Goal: Task Accomplishment & Management: Use online tool/utility

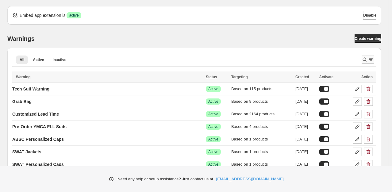
click at [365, 60] on icon "Search and filter results" at bounding box center [365, 60] width 4 height 4
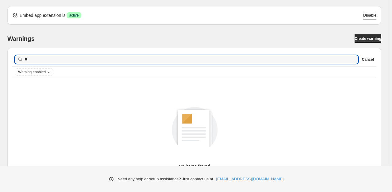
type input "*"
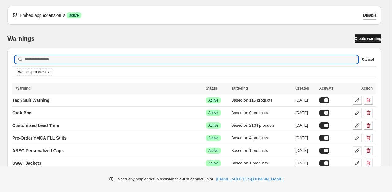
click at [355, 39] on link "Create warning" at bounding box center [368, 38] width 27 height 9
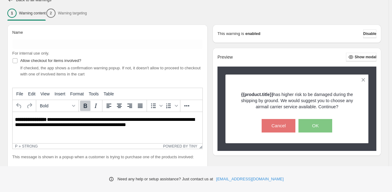
scroll to position [51, 0]
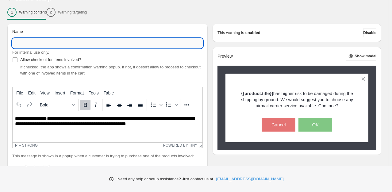
click at [23, 46] on input "Name" at bounding box center [107, 43] width 191 height 10
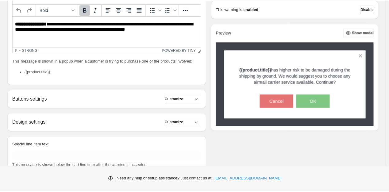
scroll to position [0, 0]
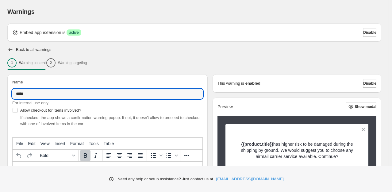
type input "*****"
